Goal: Information Seeking & Learning: Learn about a topic

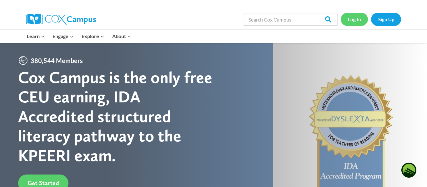
click at [356, 19] on link "Log In" at bounding box center [354, 19] width 27 height 13
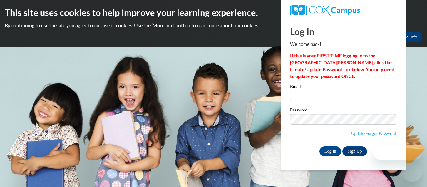
type input "[PERSON_NAME][EMAIL_ADDRESS][PERSON_NAME][DOMAIN_NAME]"
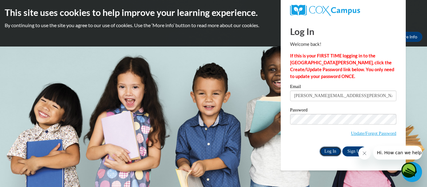
click at [332, 153] on input "Log In" at bounding box center [331, 152] width 22 height 10
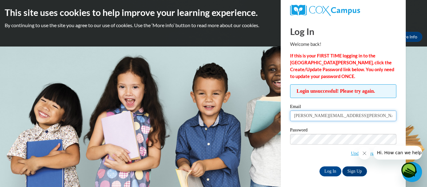
click at [373, 117] on input "[PERSON_NAME][EMAIL_ADDRESS][PERSON_NAME][DOMAIN_NAME]" at bounding box center [343, 116] width 106 height 11
type input "[PERSON_NAME].[PERSON_NAME]"
click at [320, 167] on input "Log In" at bounding box center [331, 172] width 22 height 10
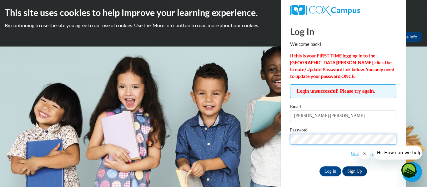
click at [320, 167] on input "Log In" at bounding box center [331, 172] width 22 height 10
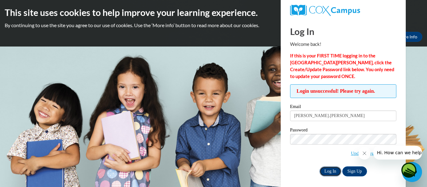
click at [333, 174] on input "Log In" at bounding box center [331, 172] width 22 height 10
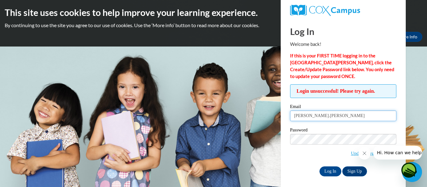
click at [337, 118] on input "[PERSON_NAME].[PERSON_NAME]" at bounding box center [343, 116] width 106 height 11
type input "[PERSON_NAME][EMAIL_ADDRESS][PERSON_NAME][DOMAIN_NAME]"
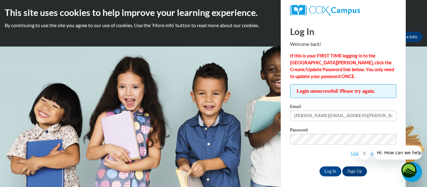
click at [337, 154] on span "Update/Forgot Password" at bounding box center [343, 147] width 106 height 26
click at [385, 178] on div "Log In Welcome back! If this is your FIRST TIME logging in to the [GEOGRAPHIC_D…" at bounding box center [343, 105] width 135 height 172
click at [365, 155] on icon "Close message from company" at bounding box center [364, 153] width 5 height 5
click at [376, 152] on link "Update/Forgot Password" at bounding box center [373, 153] width 45 height 5
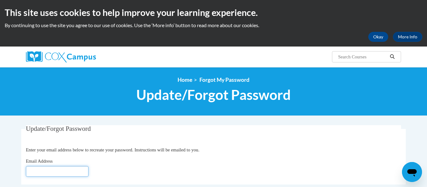
click at [67, 172] on input "Email Address" at bounding box center [57, 171] width 63 height 11
type input "amiee.turner@cowetaschools.net"
click at [199, 163] on div "Email Address amiee.turner@cowetaschools.net" at bounding box center [214, 167] width 376 height 19
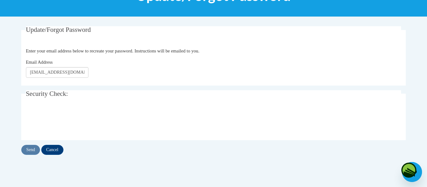
scroll to position [100, 0]
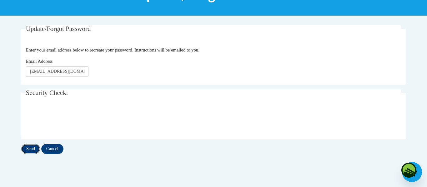
click at [29, 148] on input "Send" at bounding box center [30, 149] width 19 height 10
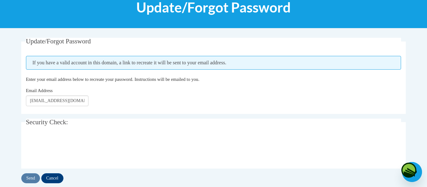
scroll to position [100, 0]
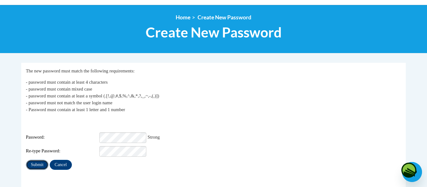
click at [38, 162] on input "Submit" at bounding box center [37, 165] width 23 height 10
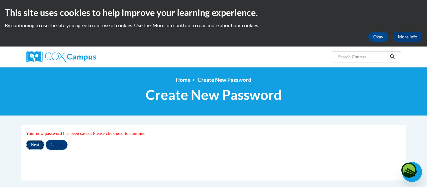
click at [35, 149] on input "Next" at bounding box center [35, 145] width 18 height 10
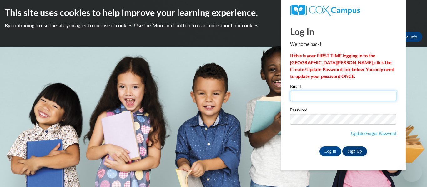
click at [308, 93] on input "Email" at bounding box center [343, 96] width 106 height 11
type input "amiee.turner@cowetaschools.net"
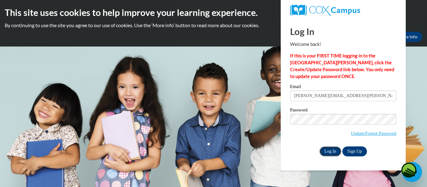
click at [330, 151] on input "Log In" at bounding box center [331, 152] width 22 height 10
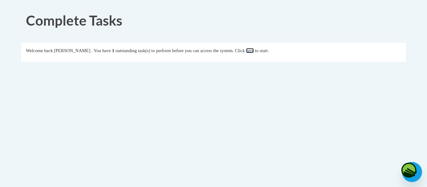
click at [254, 51] on link "here" at bounding box center [250, 50] width 8 height 5
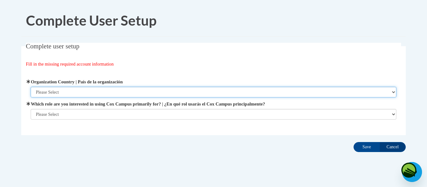
click at [392, 91] on select "Please Select [GEOGRAPHIC_DATA] | [GEOGRAPHIC_DATA] Outside of [GEOGRAPHIC_DATA…" at bounding box center [214, 92] width 366 height 11
select select "ad49bcad-a171-4b2e-b99c-48b446064914"
click at [31, 87] on select "Please Select [GEOGRAPHIC_DATA] | [GEOGRAPHIC_DATA] Outside of [GEOGRAPHIC_DATA…" at bounding box center [214, 92] width 366 height 11
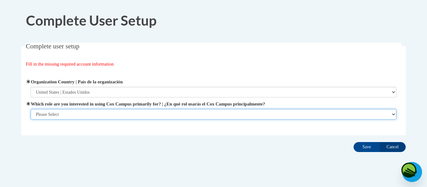
click at [388, 114] on select "Please Select College/University | Colegio/Universidad Community/Nonprofit Part…" at bounding box center [214, 114] width 366 height 11
select select "fbf2d438-af2f-41f8-98f1-81c410e29de3"
click at [31, 120] on select "Please Select College/University | Colegio/Universidad Community/Nonprofit Part…" at bounding box center [214, 114] width 366 height 11
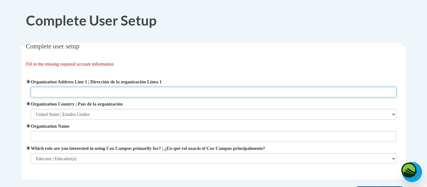
click at [294, 92] on input "Organization Address Line 1 | Dirección de la organización Línea 1" at bounding box center [214, 92] width 366 height 11
type input "[STREET_ADDRESS]"
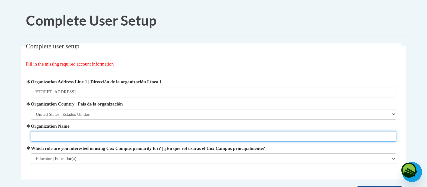
click at [103, 141] on input "Organization Name" at bounding box center [214, 136] width 366 height 11
type input "Westside"
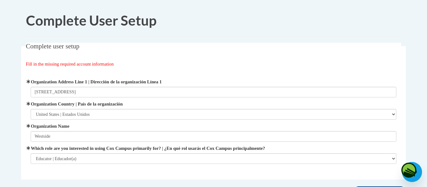
click at [132, 176] on fieldset "Complete user setup Fill in the missing required account information User Profi…" at bounding box center [213, 111] width 385 height 137
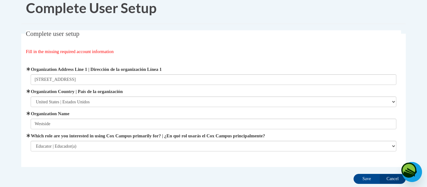
scroll to position [38, 0]
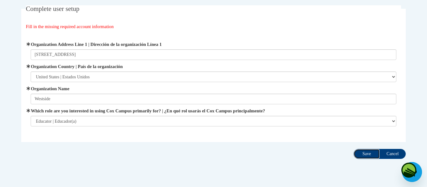
click at [372, 153] on input "Save" at bounding box center [367, 154] width 26 height 10
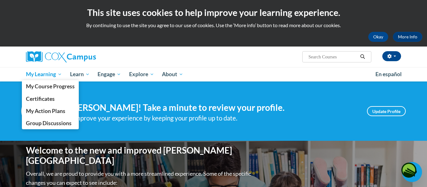
click at [45, 75] on span "My Learning" at bounding box center [44, 75] width 36 height 8
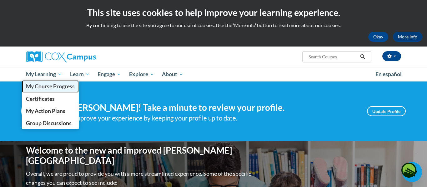
click at [45, 86] on span "My Course Progress" at bounding box center [50, 86] width 49 height 7
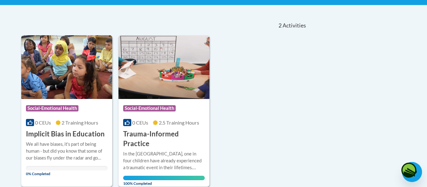
scroll to position [138, 0]
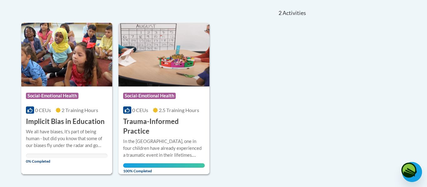
click at [79, 125] on h3 "Implicit Bias in Education" at bounding box center [65, 122] width 79 height 10
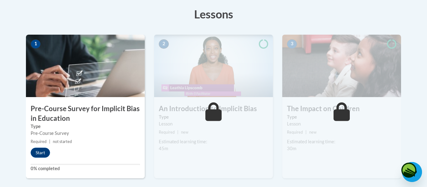
scroll to position [175, 0]
click at [43, 151] on button "Start" at bounding box center [40, 153] width 19 height 10
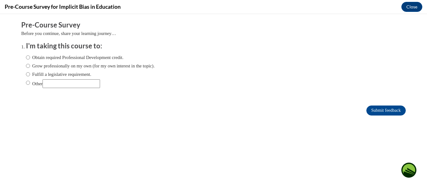
scroll to position [0, 0]
click at [31, 58] on label "Obtain required Professional Development credit." at bounding box center [75, 57] width 98 height 7
click at [30, 58] on input "Obtain required Professional Development credit." at bounding box center [28, 57] width 4 height 7
radio input "true"
click at [340, 67] on div "Obtain required Professional Development credit. Grow professionally on my own …" at bounding box center [213, 72] width 375 height 42
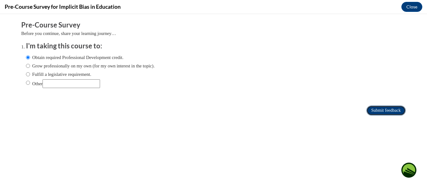
click at [387, 111] on input "Submit feedback" at bounding box center [386, 111] width 39 height 10
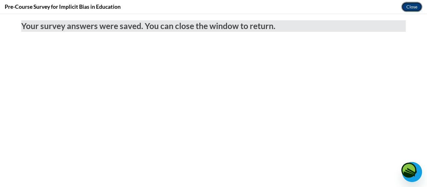
click at [413, 6] on button "Close" at bounding box center [412, 7] width 21 height 10
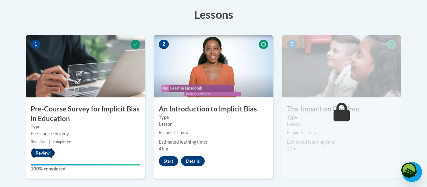
click at [40, 154] on button "Review" at bounding box center [43, 153] width 24 height 10
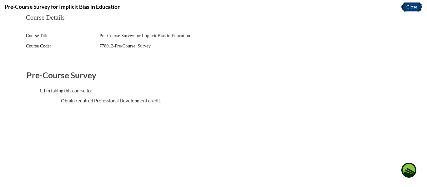
click at [414, 6] on button "Close" at bounding box center [412, 7] width 21 height 10
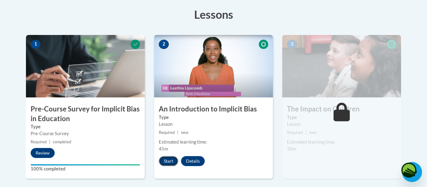
click at [170, 162] on button "Start" at bounding box center [168, 161] width 19 height 10
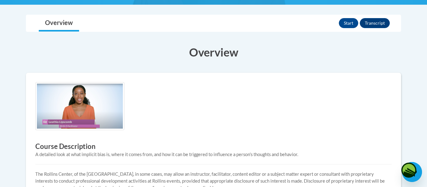
scroll to position [125, 0]
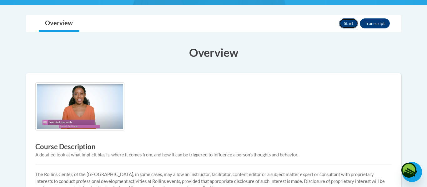
click at [352, 25] on button "Start" at bounding box center [348, 23] width 19 height 10
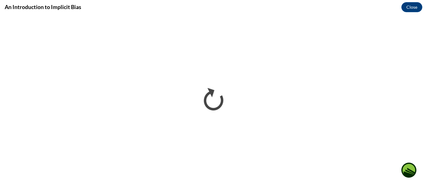
scroll to position [0, 0]
